Goal: Task Accomplishment & Management: Manage account settings

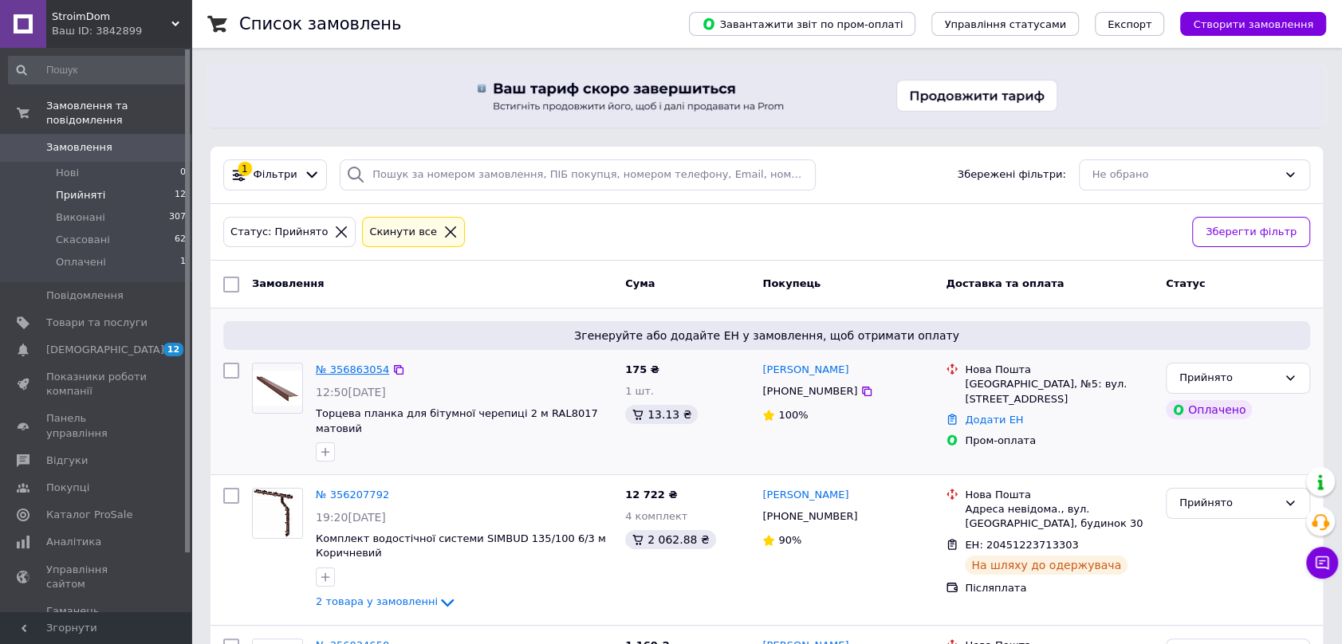
click at [353, 371] on link "№ 356863054" at bounding box center [352, 370] width 73 height 12
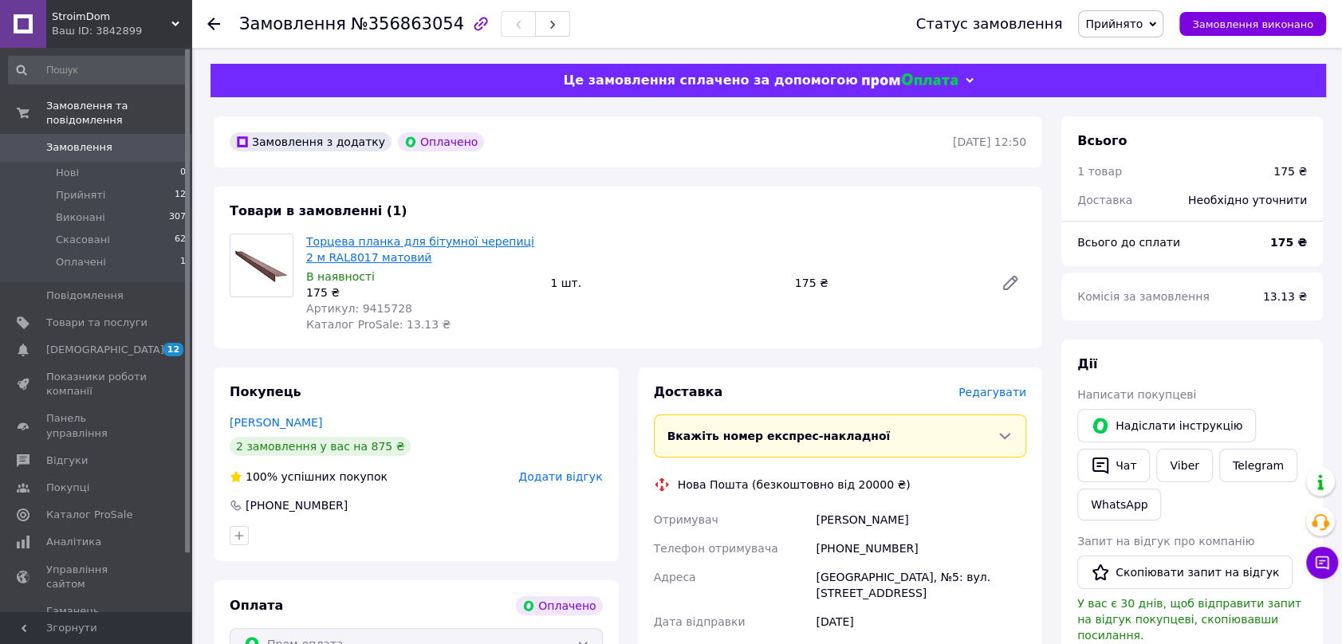
click at [404, 242] on link "Торцева планка для бітумної черепиці 2 м RAL8017 матовий" at bounding box center [420, 249] width 228 height 29
click at [212, 22] on icon at bounding box center [213, 24] width 13 height 13
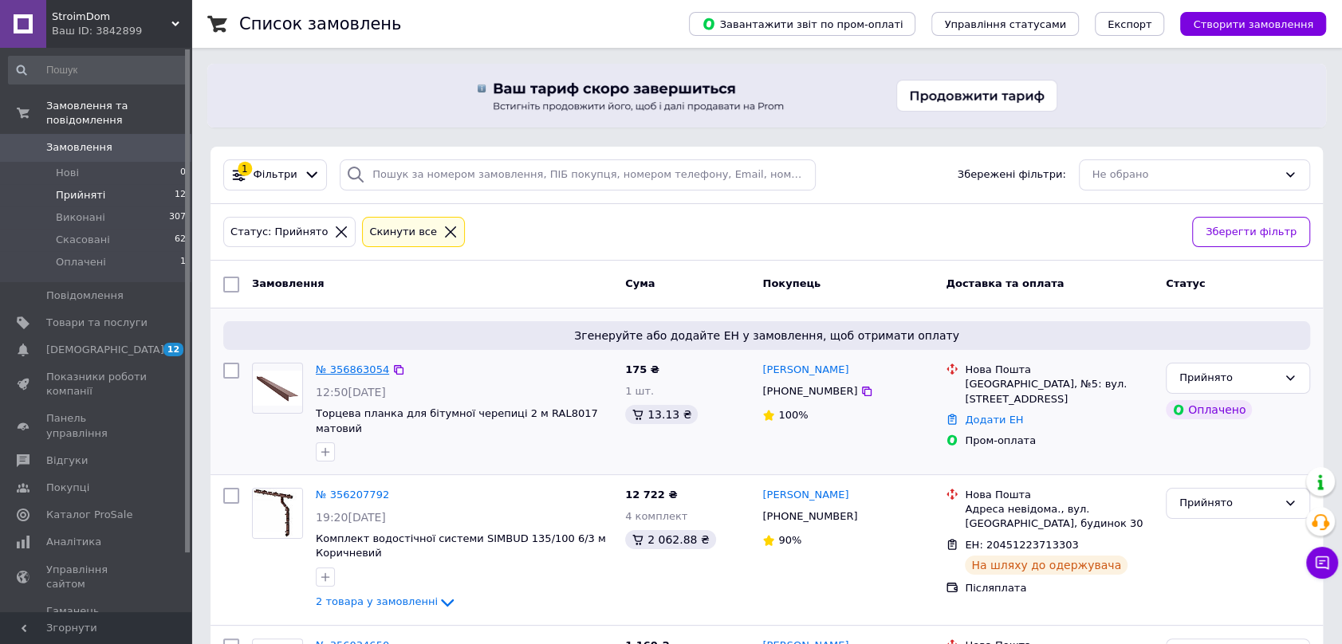
click at [349, 365] on link "№ 356863054" at bounding box center [352, 370] width 73 height 12
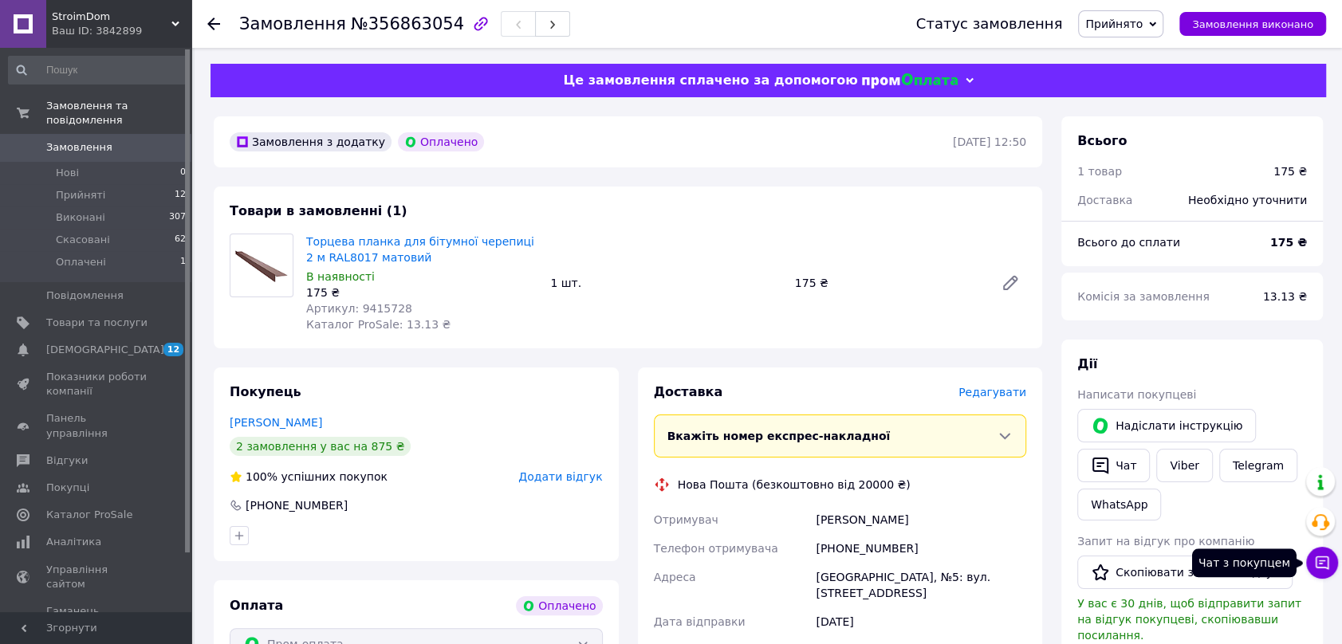
click at [1326, 557] on icon at bounding box center [1323, 564] width 14 height 14
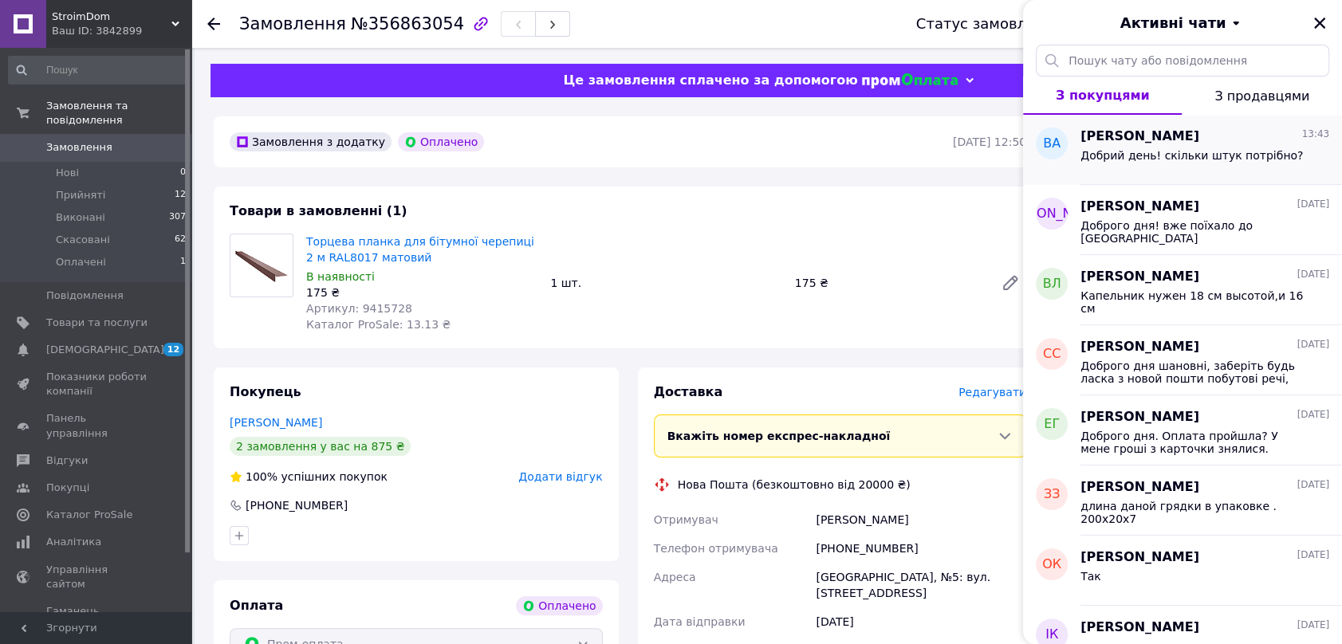
click at [1223, 150] on span "Добрий день! скільки штук потрібно?" at bounding box center [1192, 155] width 222 height 13
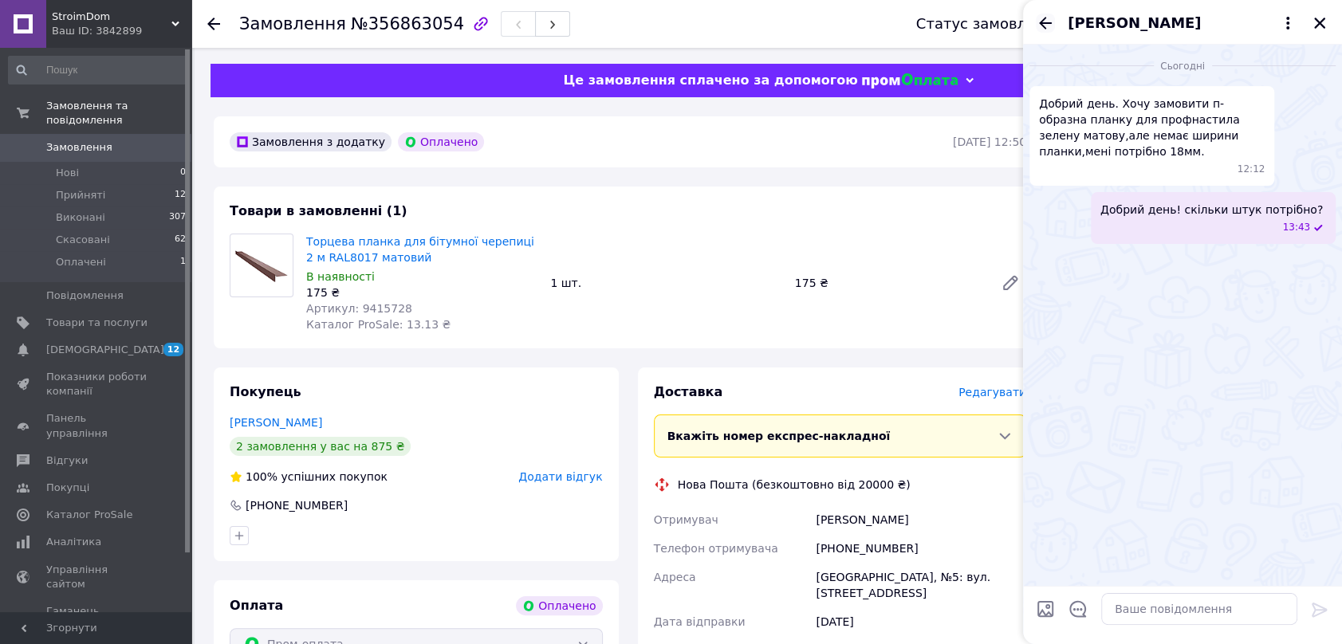
click at [1045, 20] on icon "Назад" at bounding box center [1045, 23] width 19 height 19
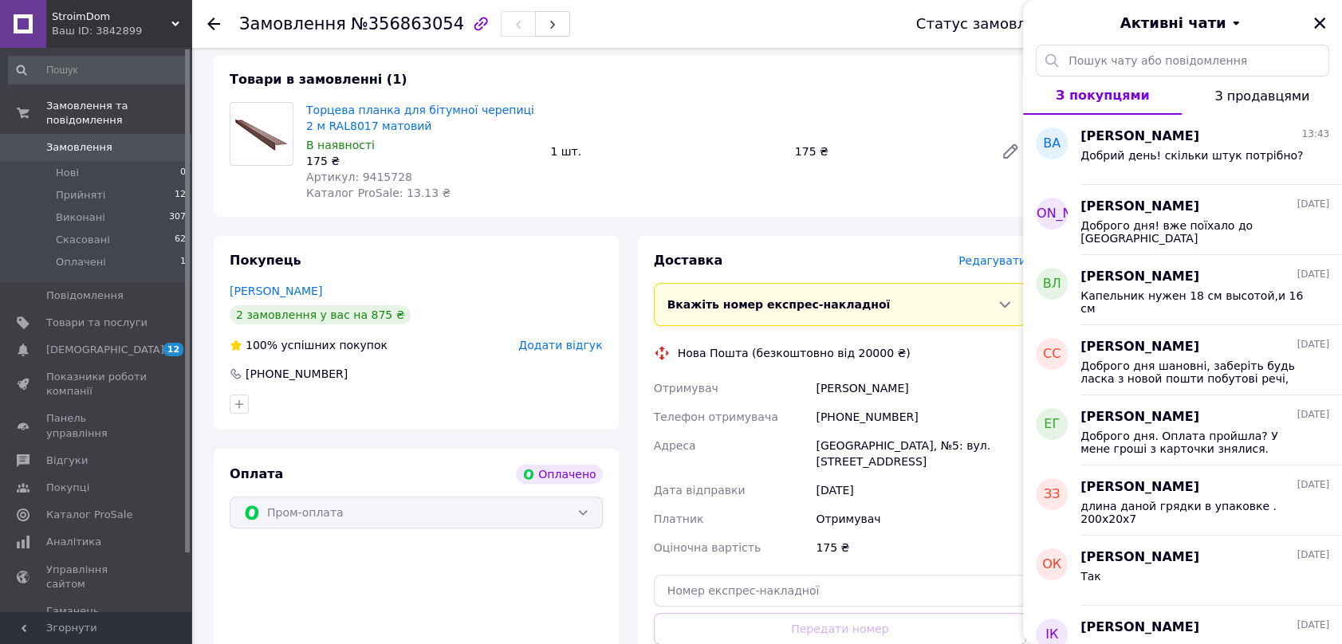
scroll to position [144, 0]
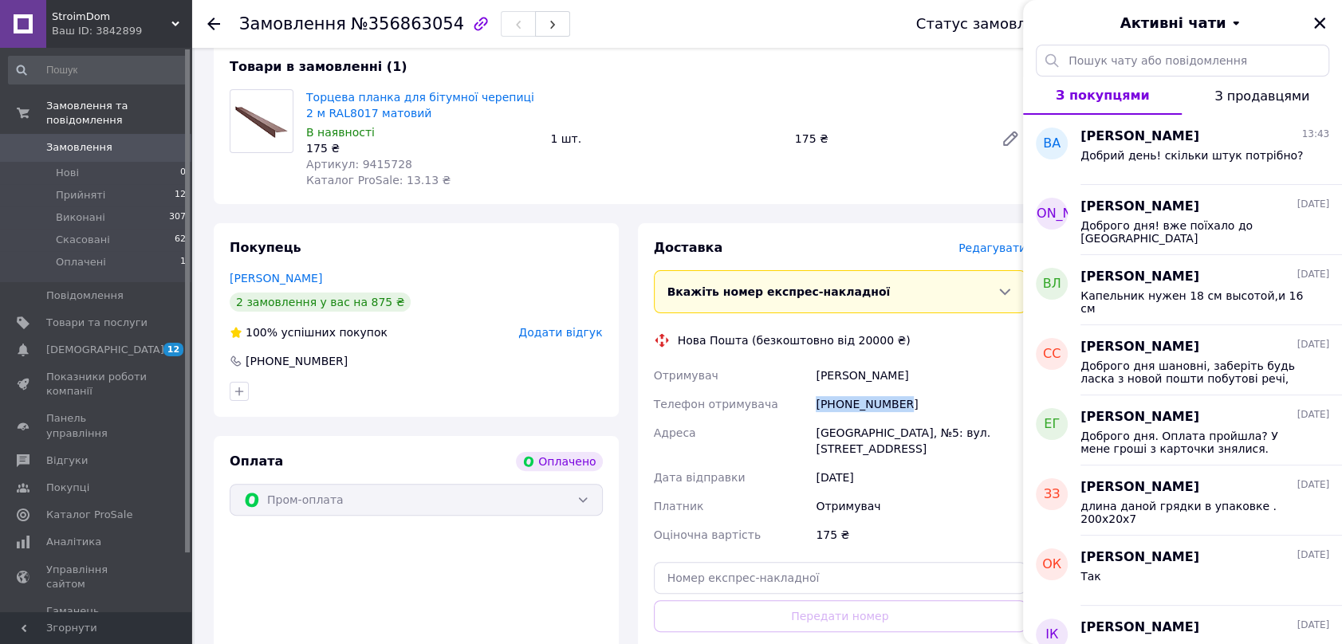
drag, startPoint x: 903, startPoint y: 403, endPoint x: 813, endPoint y: 415, distance: 91.0
click at [813, 415] on div "[PHONE_NUMBER]" at bounding box center [921, 404] width 217 height 29
copy div "[PHONE_NUMBER]"
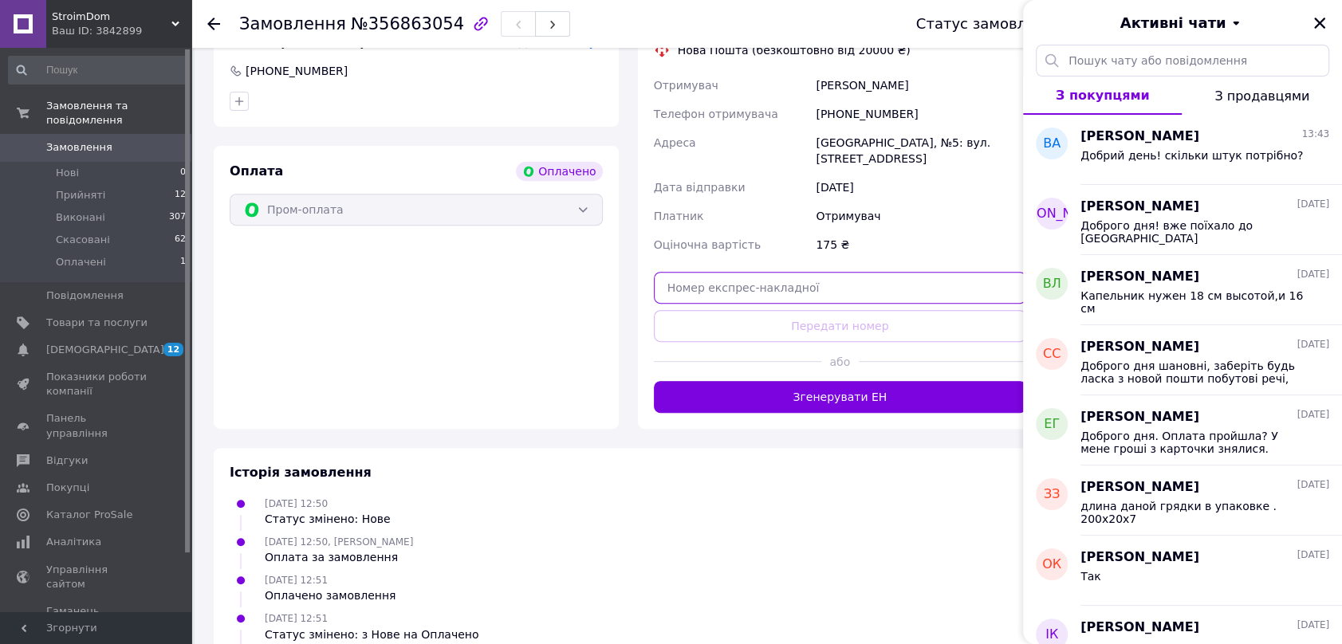
paste input "20451225162122"
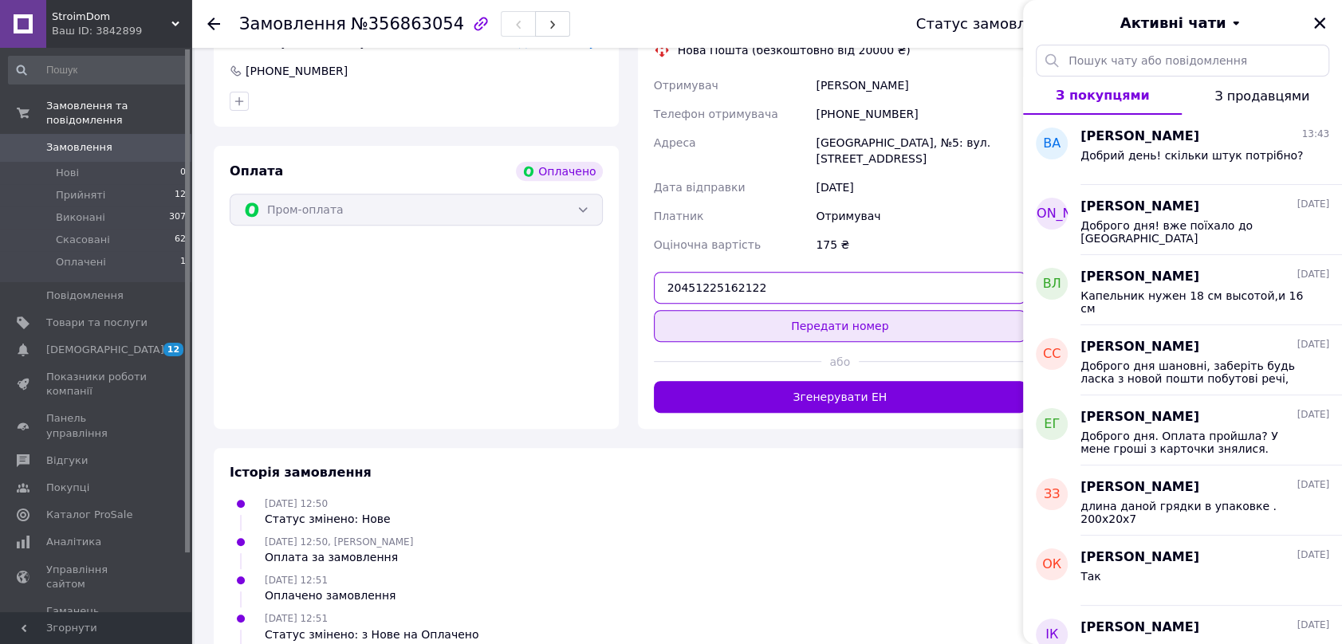
type input "20451225162122"
click at [842, 317] on button "Передати номер" at bounding box center [840, 326] width 373 height 32
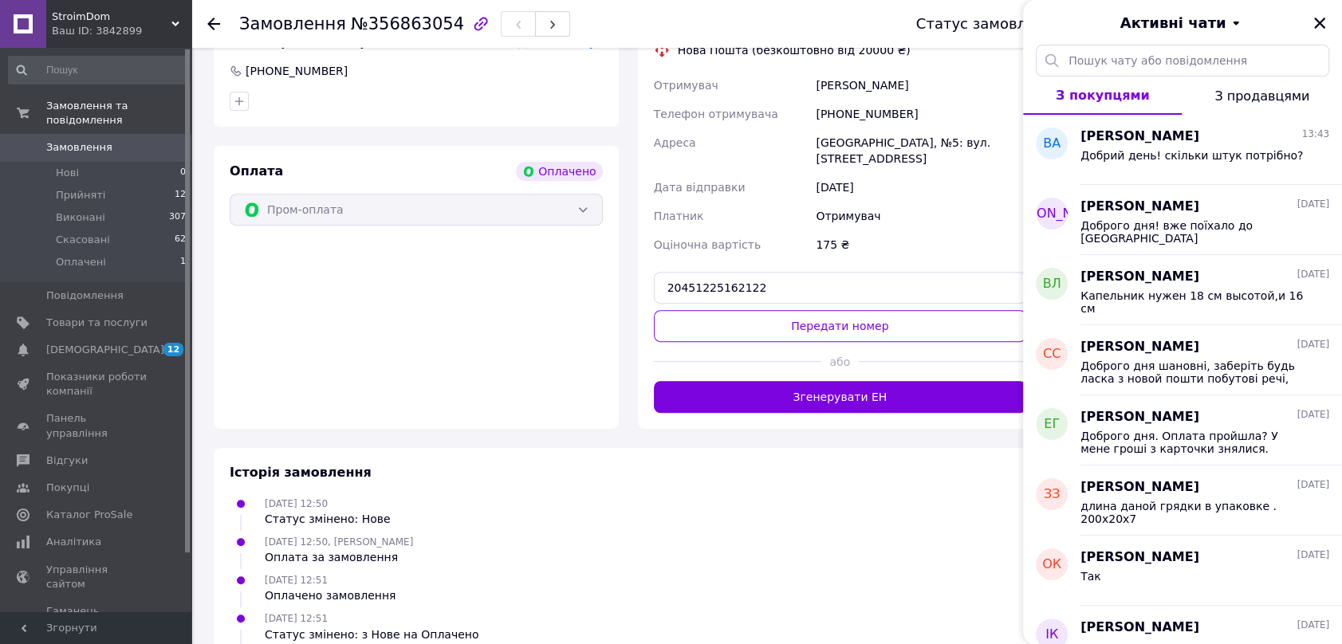
click at [654, 310] on button "Передати номер" at bounding box center [840, 326] width 373 height 32
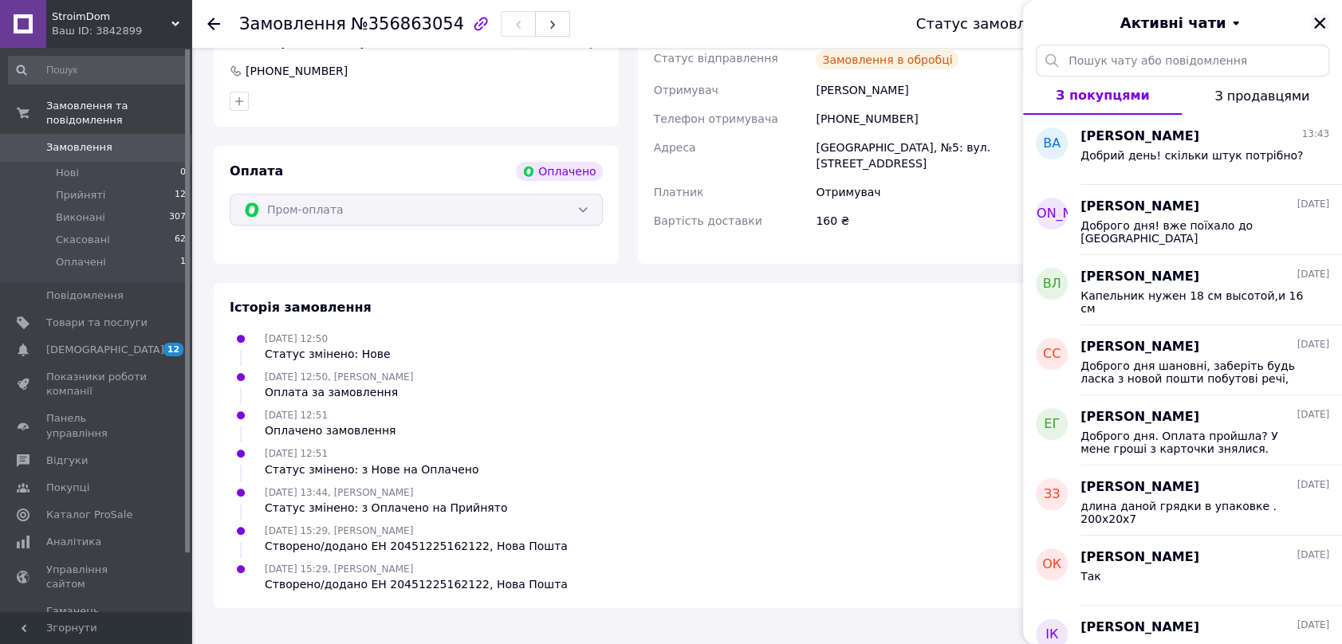
click at [1321, 22] on icon "Закрити" at bounding box center [1319, 23] width 11 height 11
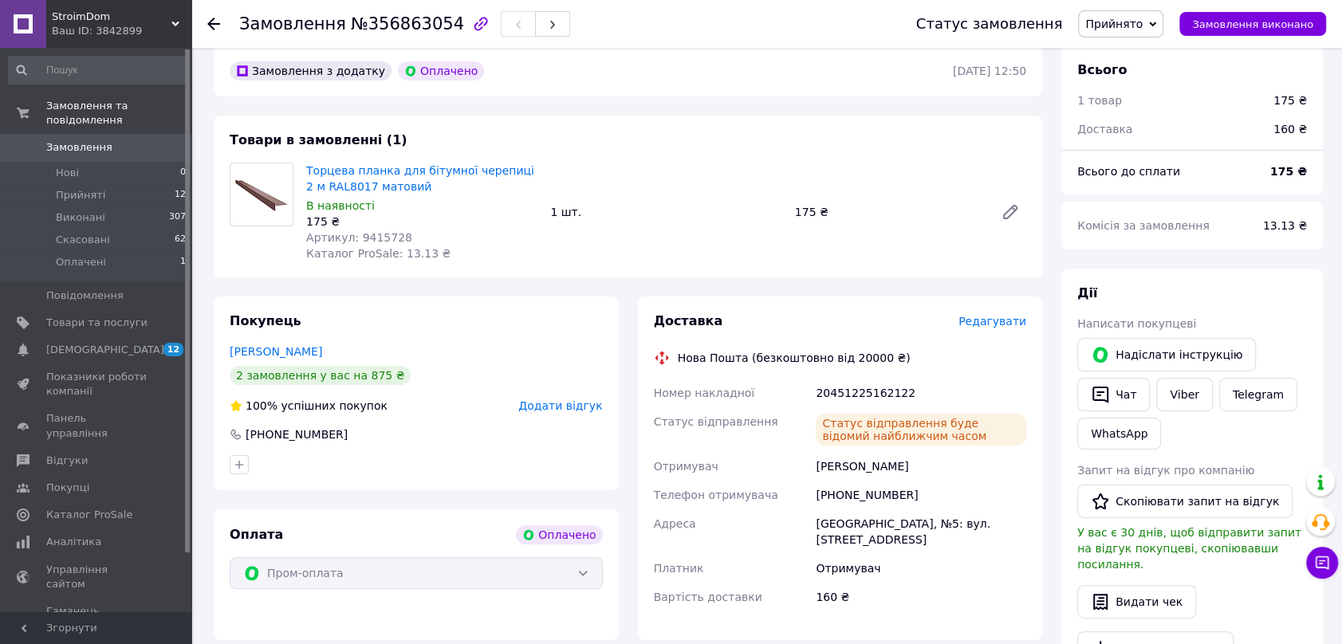
scroll to position [0, 0]
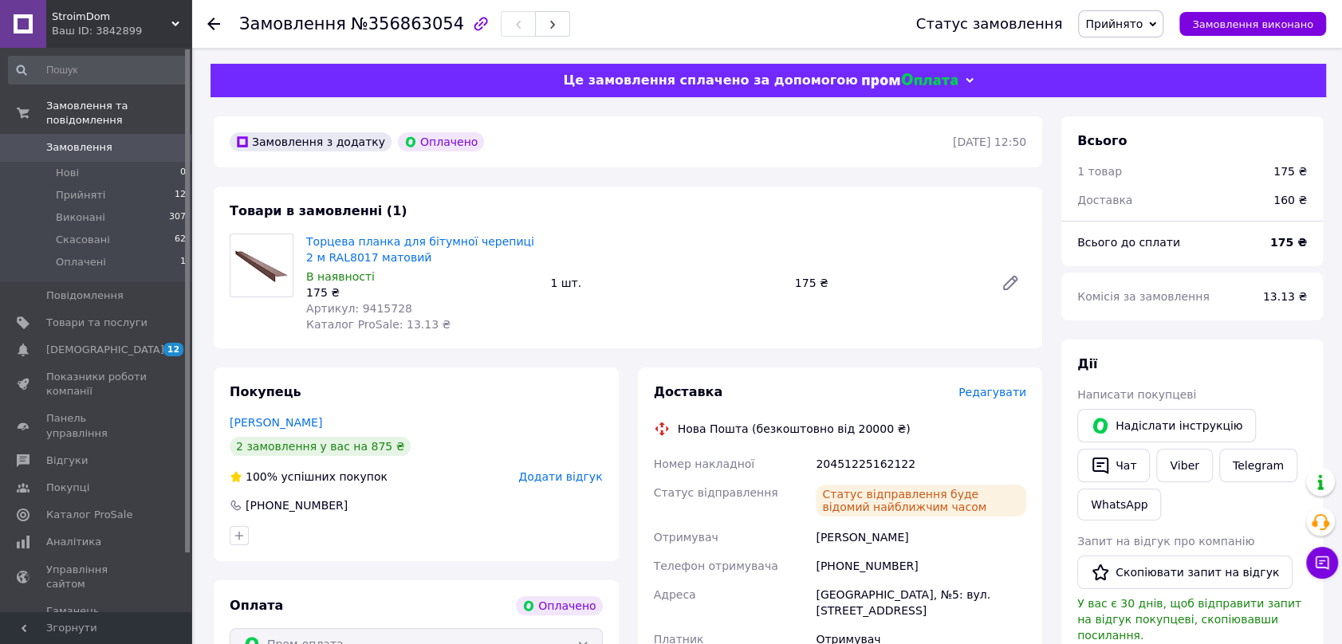
click at [214, 16] on div at bounding box center [213, 24] width 13 height 16
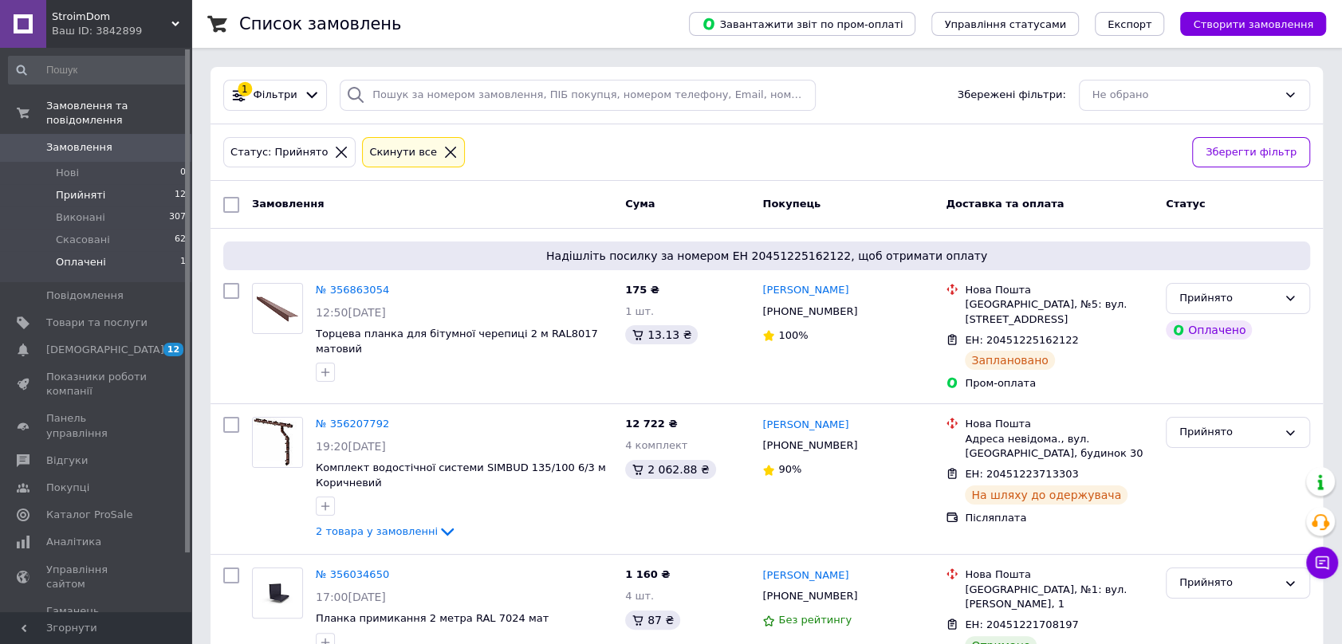
click at [93, 251] on li "Оплачені 1" at bounding box center [97, 266] width 195 height 30
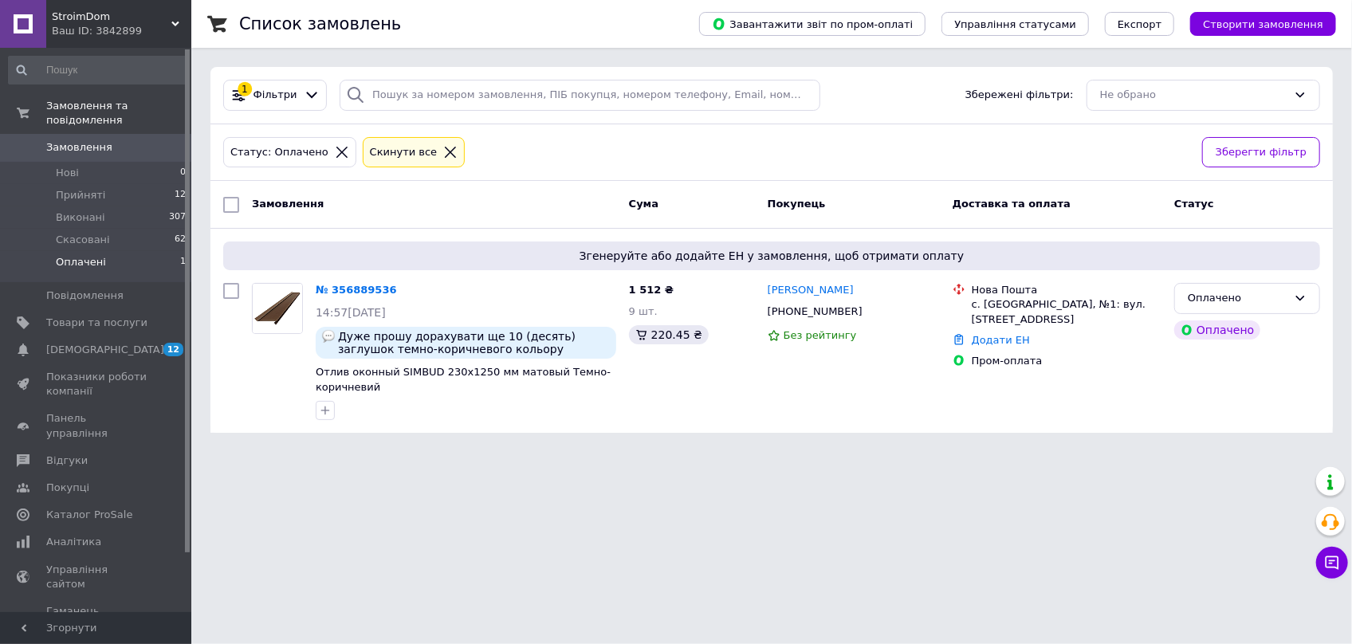
click at [128, 134] on link "Замовлення 0" at bounding box center [97, 147] width 195 height 27
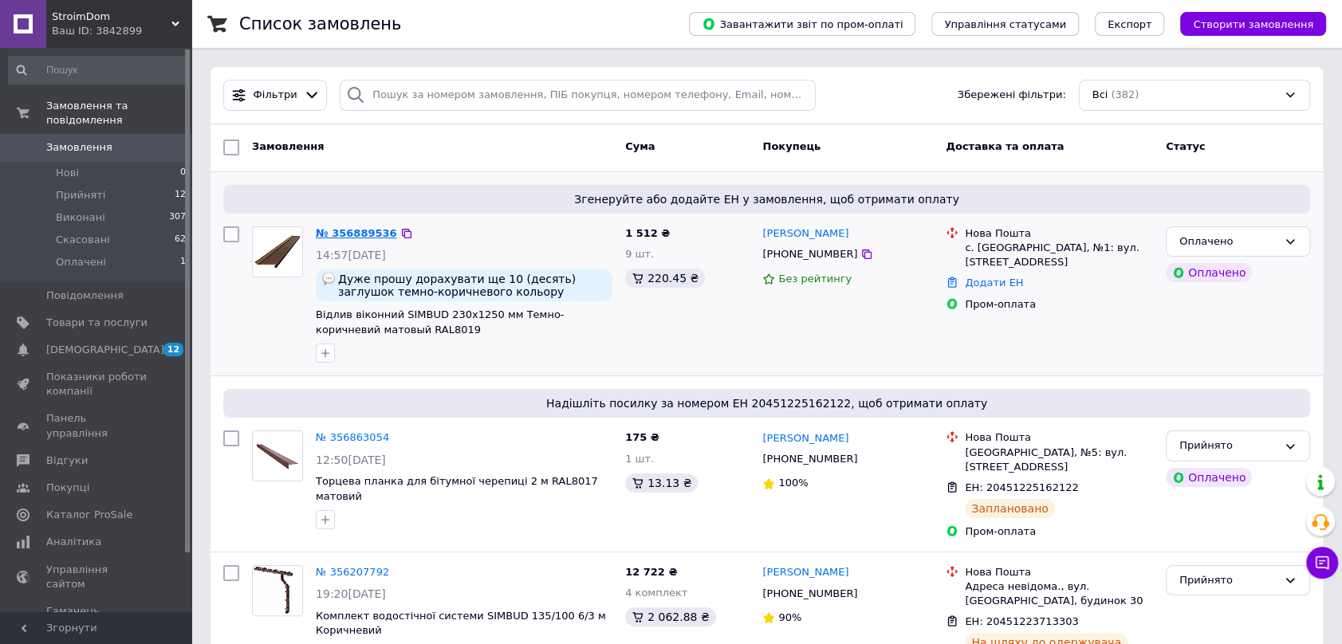
click at [356, 238] on link "№ 356889536" at bounding box center [356, 233] width 81 height 12
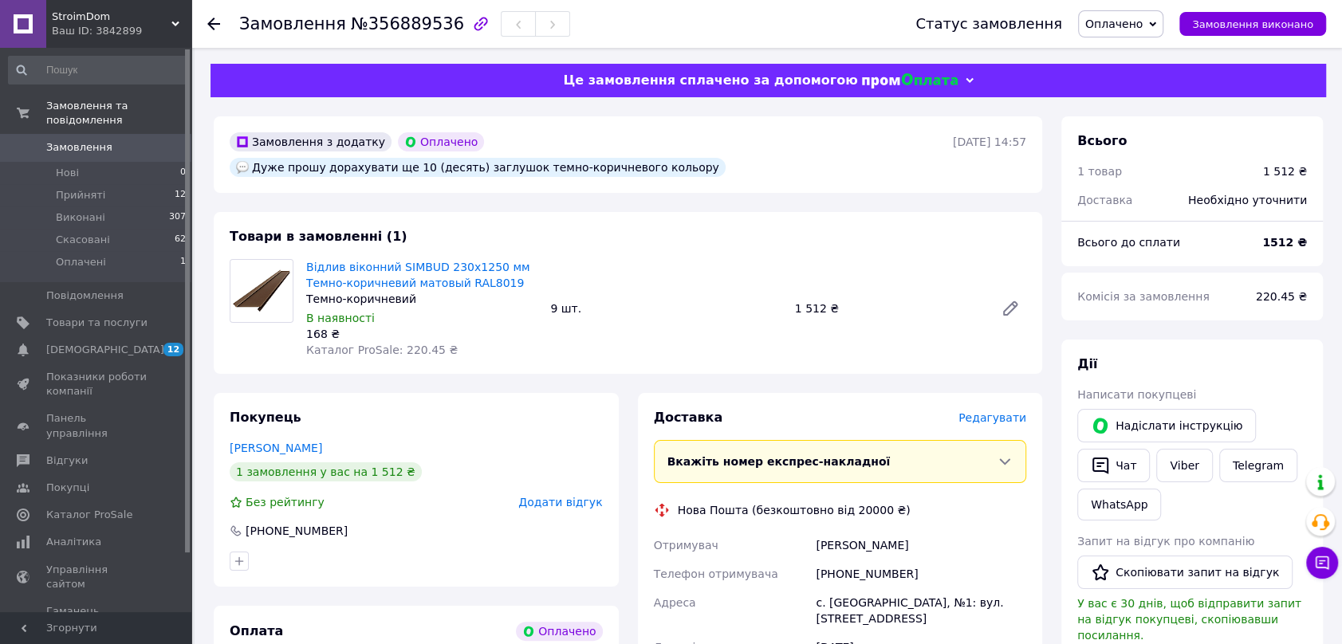
click at [1143, 26] on span "Оплачено" at bounding box center [1113, 24] width 57 height 13
click at [1151, 57] on li "Прийнято" at bounding box center [1121, 56] width 84 height 24
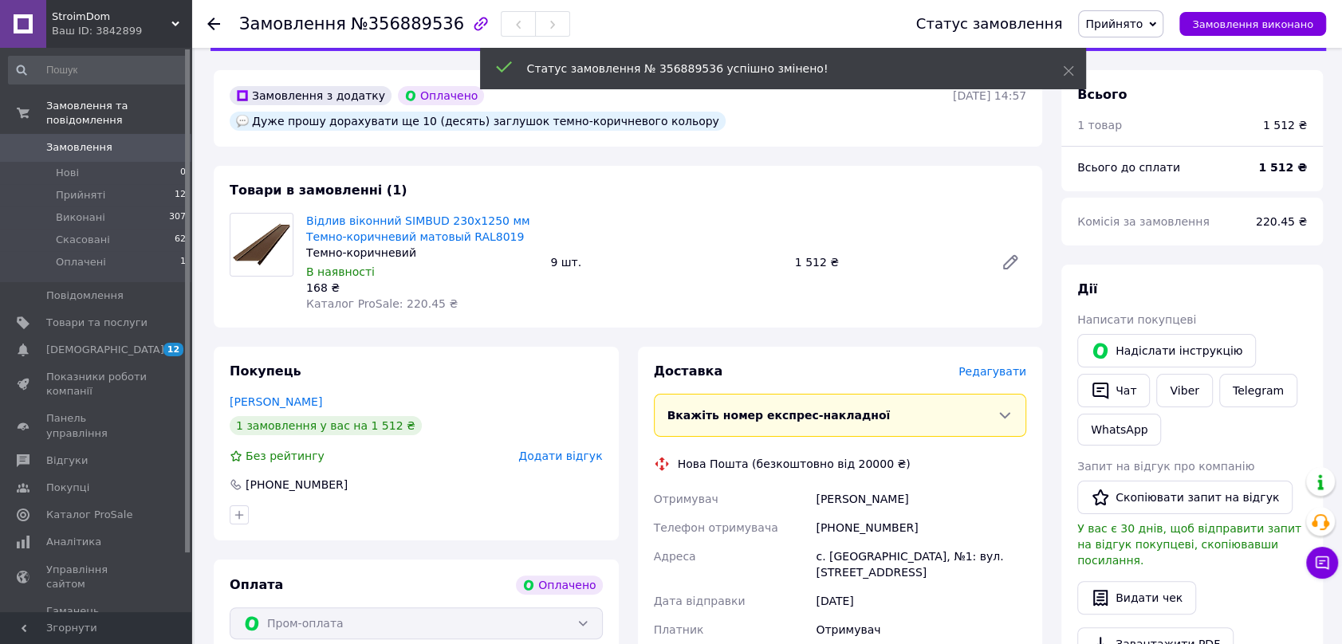
scroll to position [72, 0]
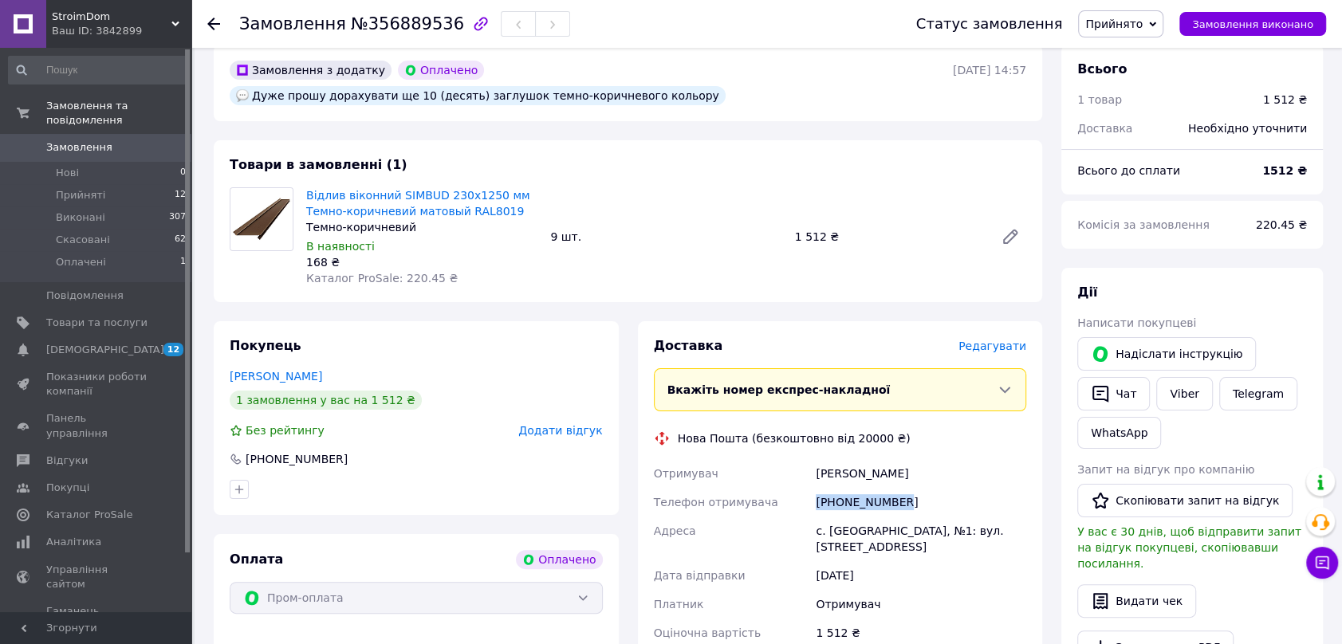
drag, startPoint x: 903, startPoint y: 476, endPoint x: 816, endPoint y: 483, distance: 88.0
click at [816, 488] on div "[PHONE_NUMBER]" at bounding box center [921, 502] width 217 height 29
copy div "[PHONE_NUMBER]"
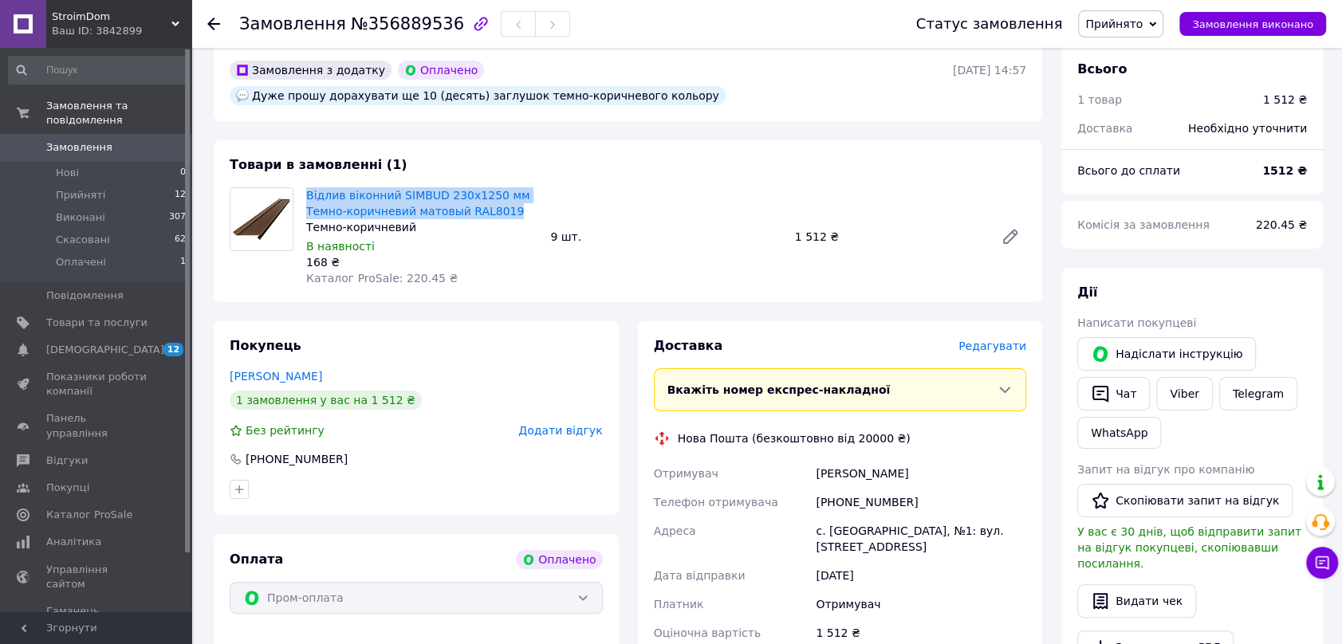
drag, startPoint x: 520, startPoint y: 183, endPoint x: 305, endPoint y: 166, distance: 216.0
click at [305, 184] on div "Відлив віконний SIMBUD 230х1250 мм Темно-коричневий матовый RAL8019 Темно-корич…" at bounding box center [422, 236] width 244 height 105
copy link "Відлив віконний SIMBUD 230х1250 мм Темно-коричневий матовый RAL8019"
click at [219, 24] on use at bounding box center [213, 24] width 13 height 13
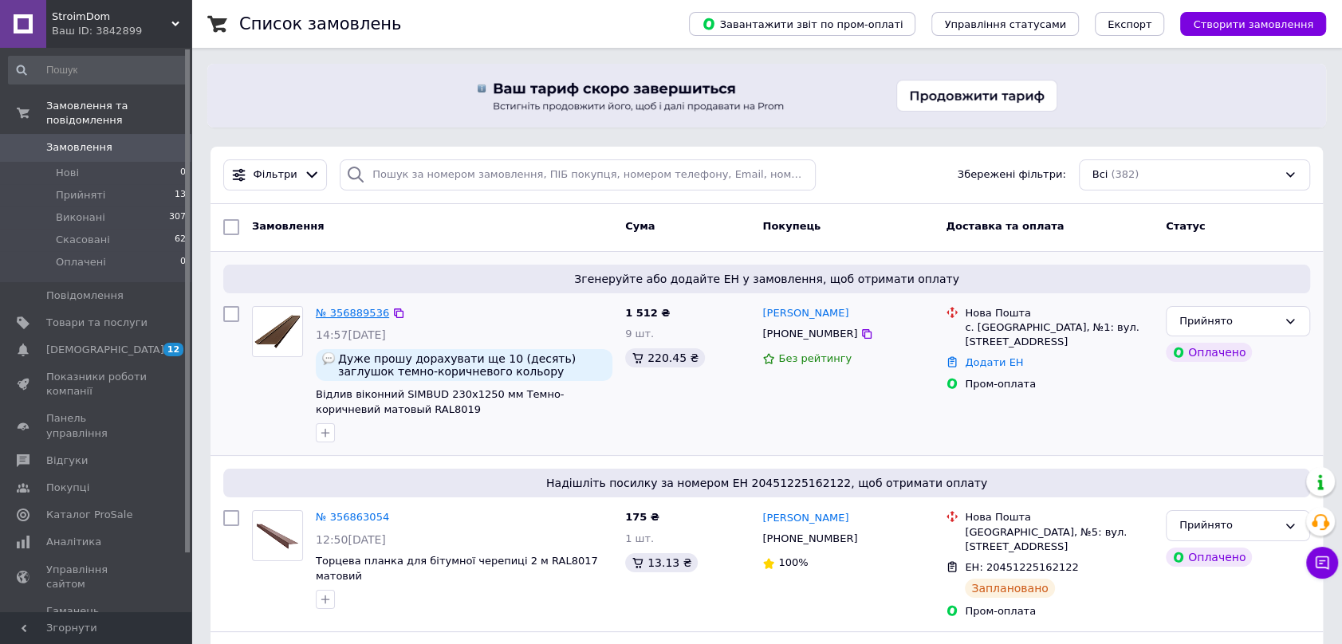
click at [347, 310] on link "№ 356889536" at bounding box center [352, 313] width 73 height 12
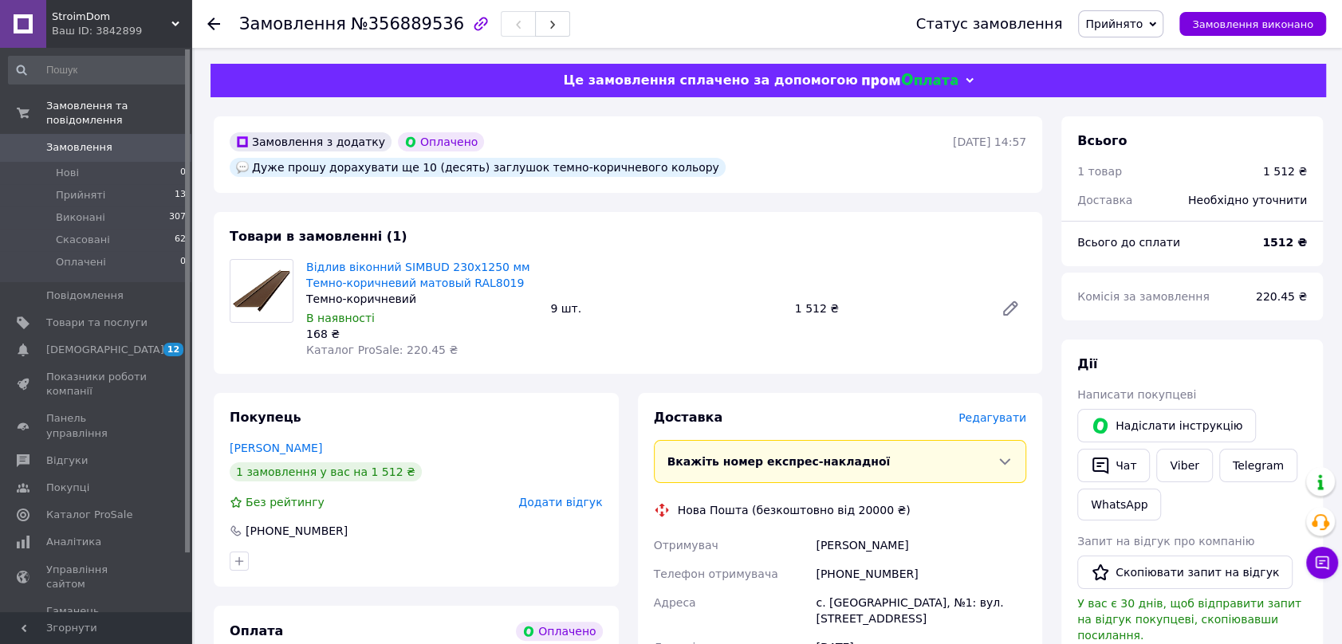
click at [207, 25] on div "Замовлення №356889536 Статус замовлення Прийнято Виконано Скасовано Оплачено За…" at bounding box center [766, 24] width 1151 height 48
click at [208, 26] on icon at bounding box center [213, 24] width 13 height 13
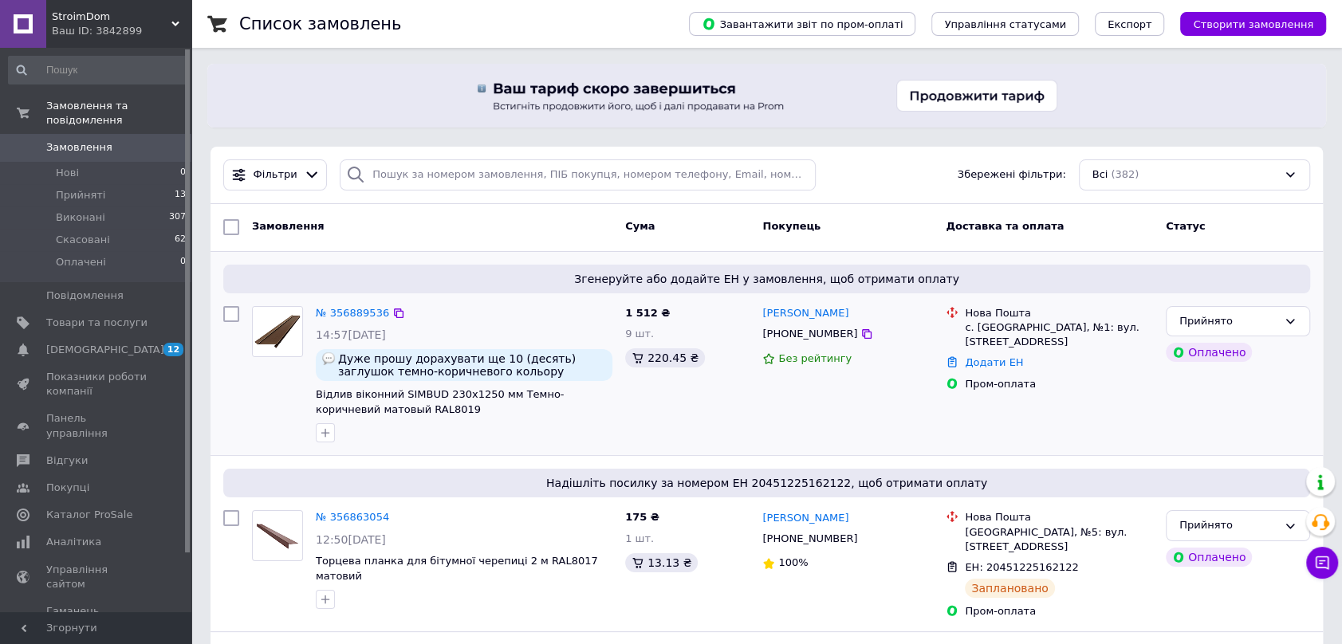
scroll to position [217, 0]
